Goal: Check status: Check status

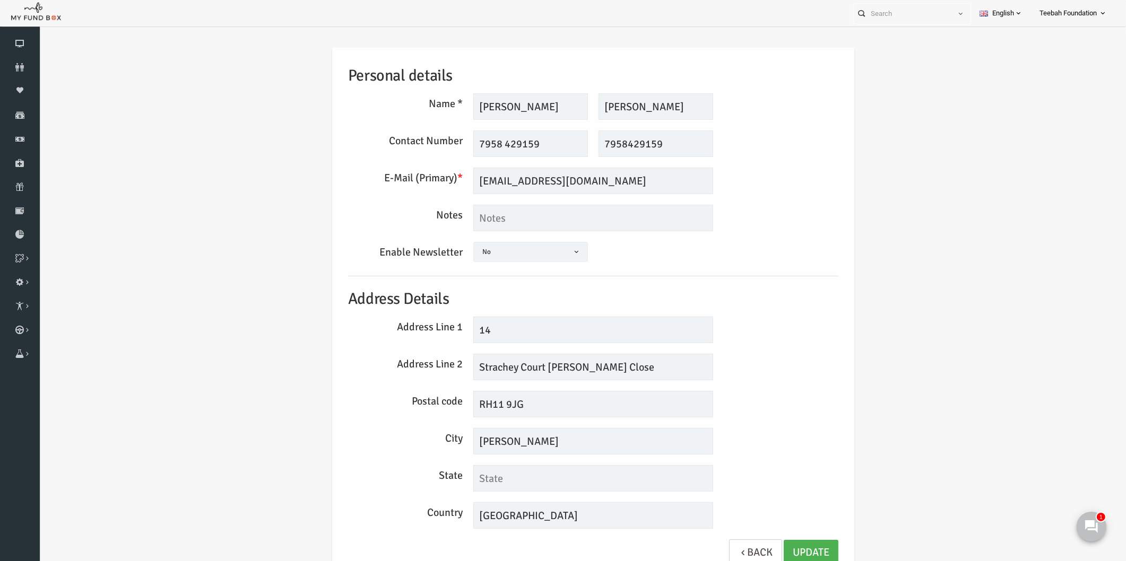
click at [211, 98] on div "Personal details Name * [PERSON_NAME] Description allows upto maximum of 255 ch…" at bounding box center [572, 315] width 1066 height 567
click at [792, 544] on link "Update" at bounding box center [789, 553] width 55 height 26
click at [785, 240] on div "Personal details Name * [PERSON_NAME] Description allows upto maximum of 255 ch…" at bounding box center [572, 313] width 512 height 530
click at [848, 321] on div "Personal details Name * [PERSON_NAME] Description allows upto maximum of 255 ch…" at bounding box center [572, 315] width 1066 height 567
click at [775, 555] on link "Update" at bounding box center [789, 553] width 55 height 26
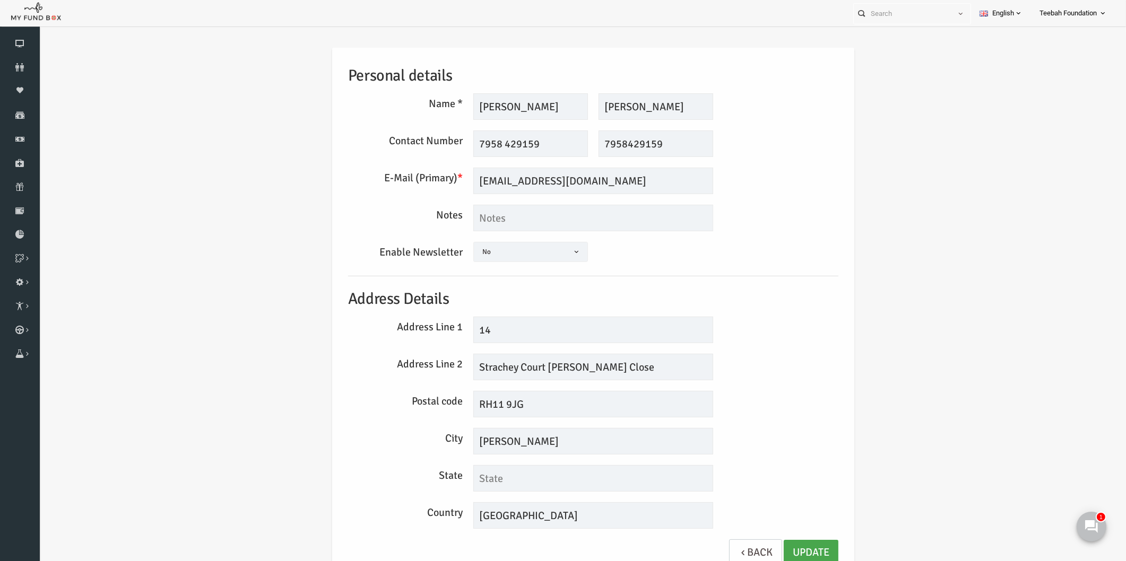
click at [764, 553] on link "Update" at bounding box center [789, 553] width 55 height 26
click at [22, 66] on icon at bounding box center [20, 67] width 40 height 8
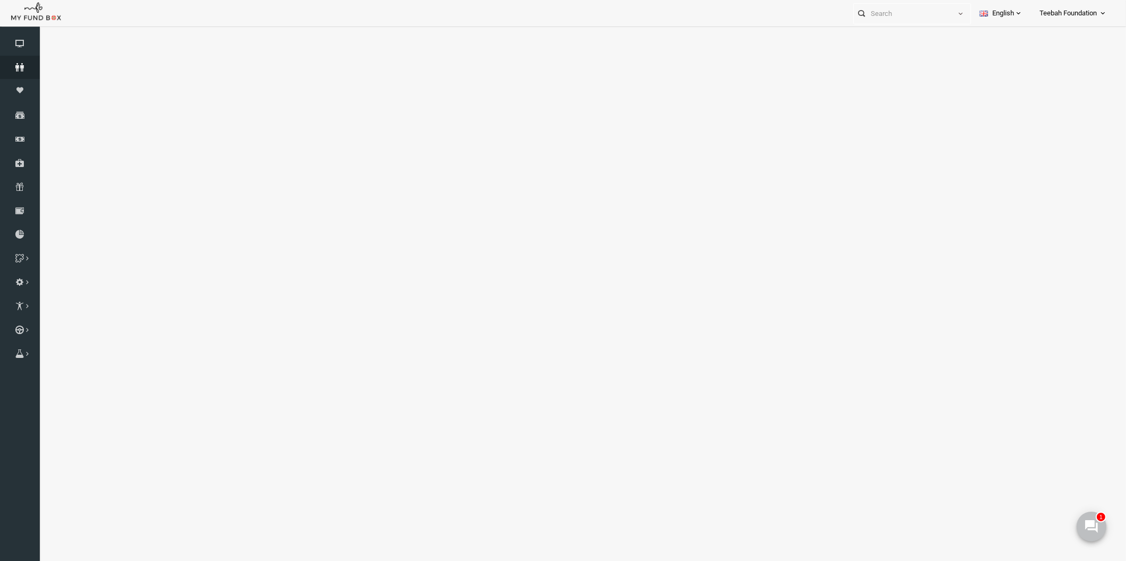
select select "100"
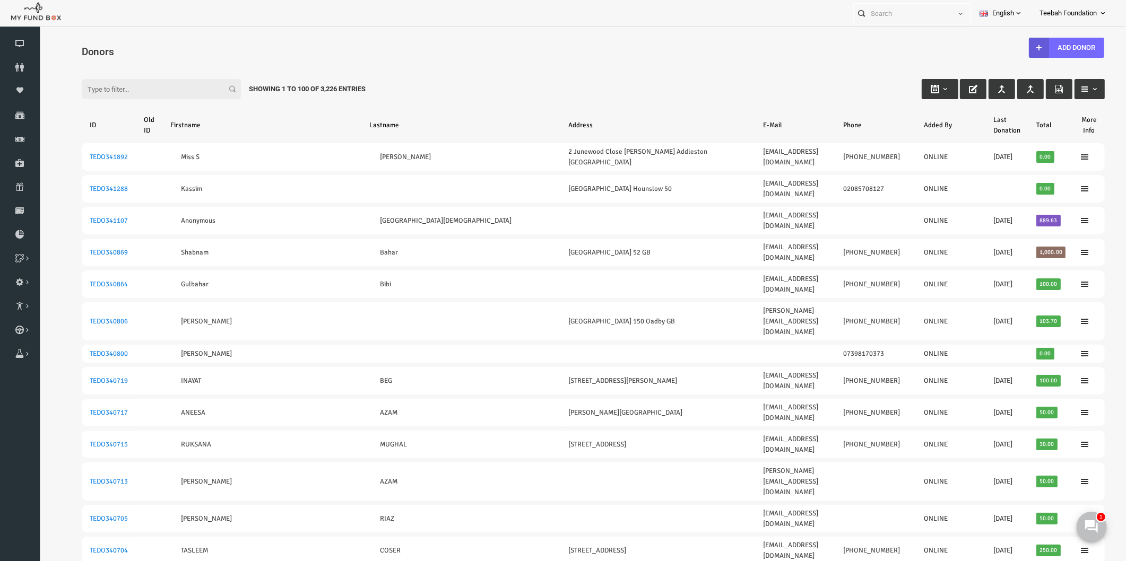
click at [177, 50] on h4 "Donors" at bounding box center [577, 51] width 1034 height 15
click at [599, 67] on div "Filter: Showing 1 to 100 of 3,226 Entries" at bounding box center [571, 79] width 1044 height 29
click at [391, 79] on div "Filter: Showing 1 to 100 of 3,226 Entries" at bounding box center [571, 79] width 1044 height 29
click at [459, 72] on div "Filter: Showing 1 to 100 of 3,226 Entries" at bounding box center [571, 79] width 1044 height 29
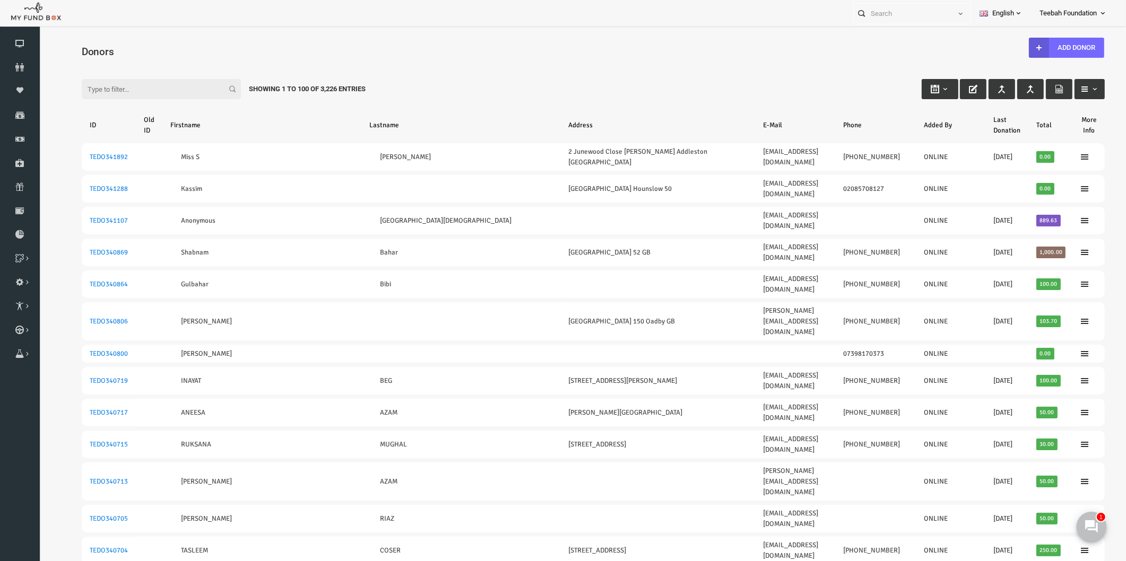
click at [655, 53] on h4 "Donors" at bounding box center [577, 51] width 1034 height 15
click at [409, 89] on div "Filter: Showing 1 to 100 of 3,226 Entries" at bounding box center [571, 79] width 1044 height 29
click at [417, 85] on div "Filter: Showing 1 to 100 of 3,226 Entries" at bounding box center [571, 79] width 1044 height 29
click at [103, 91] on input "Filter:" at bounding box center [139, 89] width 159 height 20
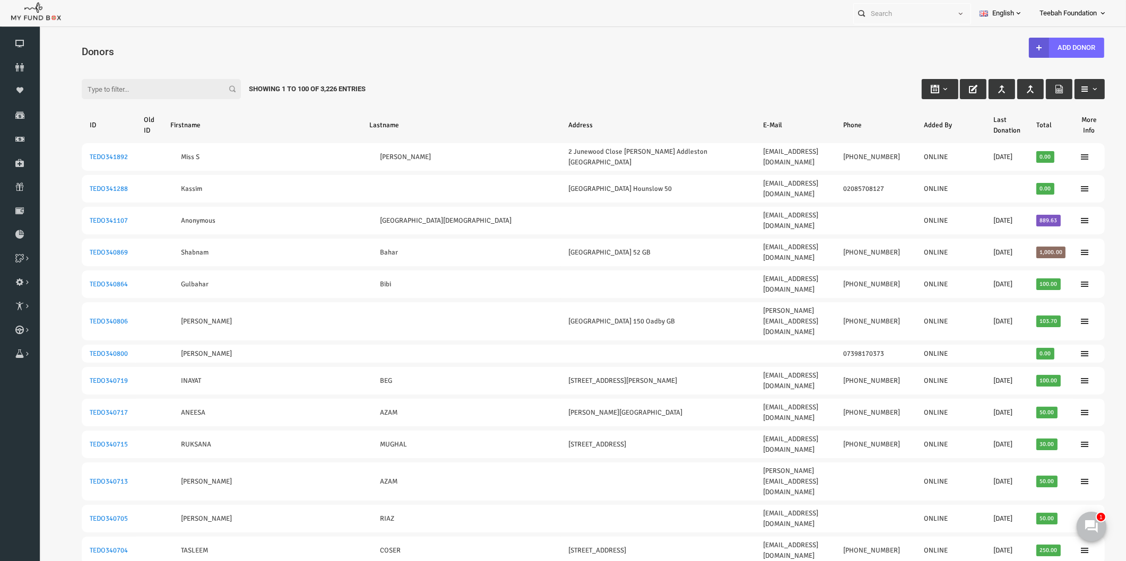
paste input "[EMAIL_ADDRESS][DOMAIN_NAME]"
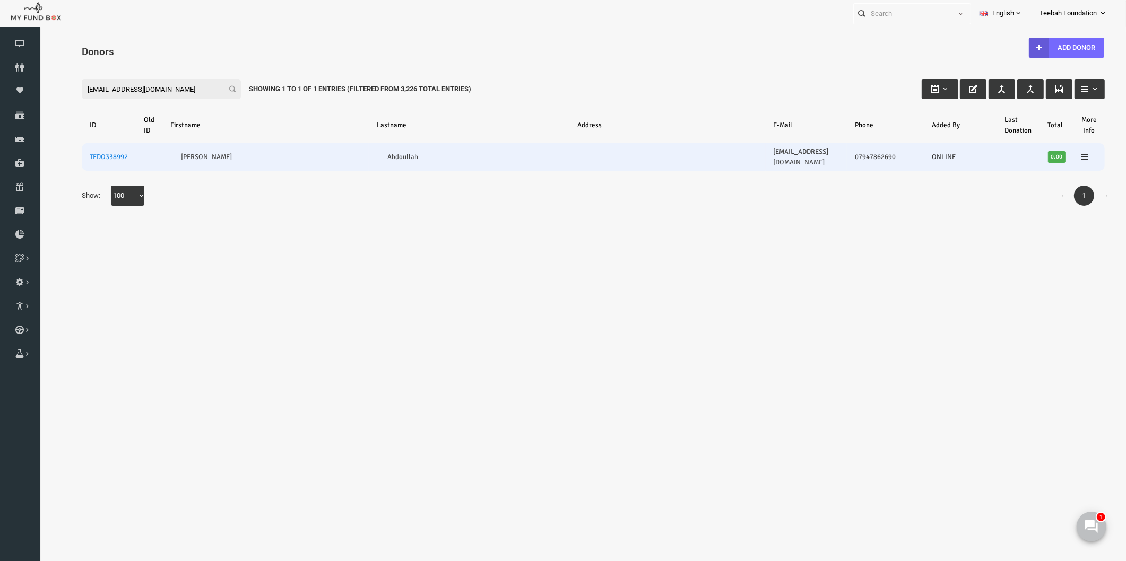
type input "[EMAIL_ADDRESS][DOMAIN_NAME]"
click at [80, 147] on td "TEDO338992" at bounding box center [87, 157] width 54 height 28
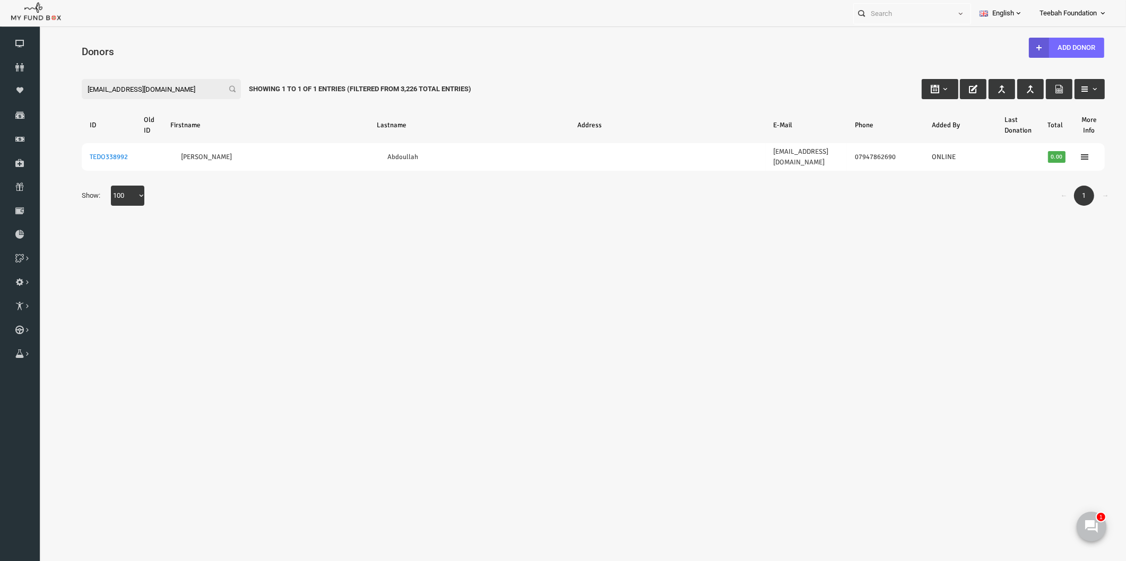
click at [711, 186] on div "← 1 → Show: 10 25 50 100 100" at bounding box center [571, 201] width 1044 height 31
click at [111, 232] on body "Donor Not Found Beneficiary Not Found Partner Not Found!!!! Please Fill out thi…" at bounding box center [572, 309] width 1066 height 555
click at [254, 211] on div "Search: By ID: Note :ID should be atleast 5 digits By Name: Note :Name should b…" at bounding box center [572, 140] width 1066 height 173
click at [507, 248] on body "Donor Not Found Beneficiary Not Found Partner Not Found!!!! Please Fill out thi…" at bounding box center [572, 309] width 1066 height 555
click at [363, 304] on body "Donor Not Found Beneficiary Not Found Partner Not Found!!!! Please Fill out thi…" at bounding box center [572, 309] width 1066 height 555
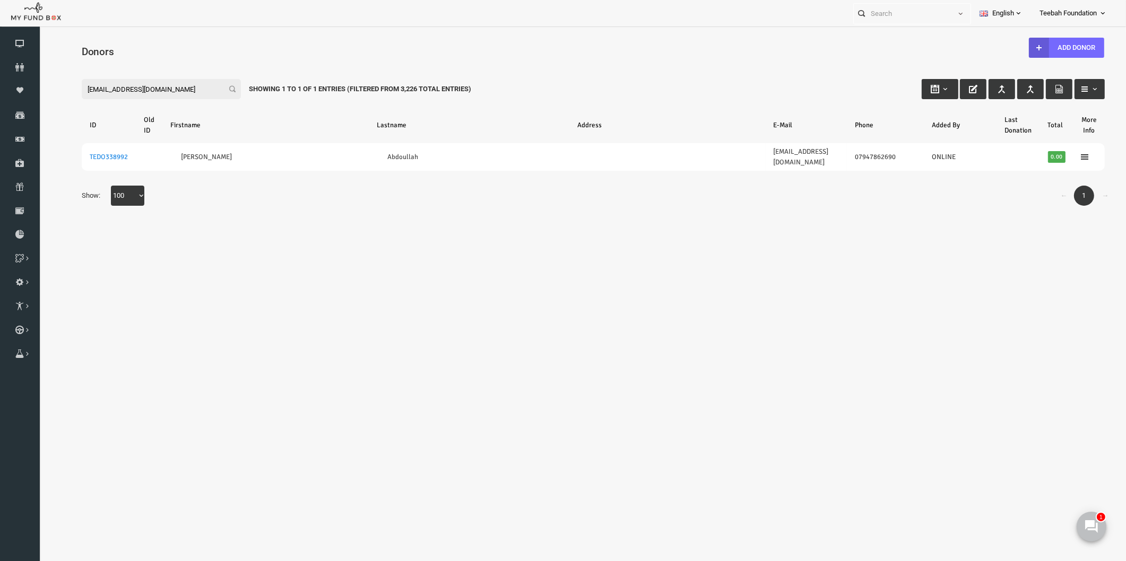
click at [262, 267] on body "Donor Not Found Beneficiary Not Found Partner Not Found!!!! Please Fill out thi…" at bounding box center [572, 309] width 1066 height 555
click at [20, 64] on icon at bounding box center [20, 67] width 40 height 8
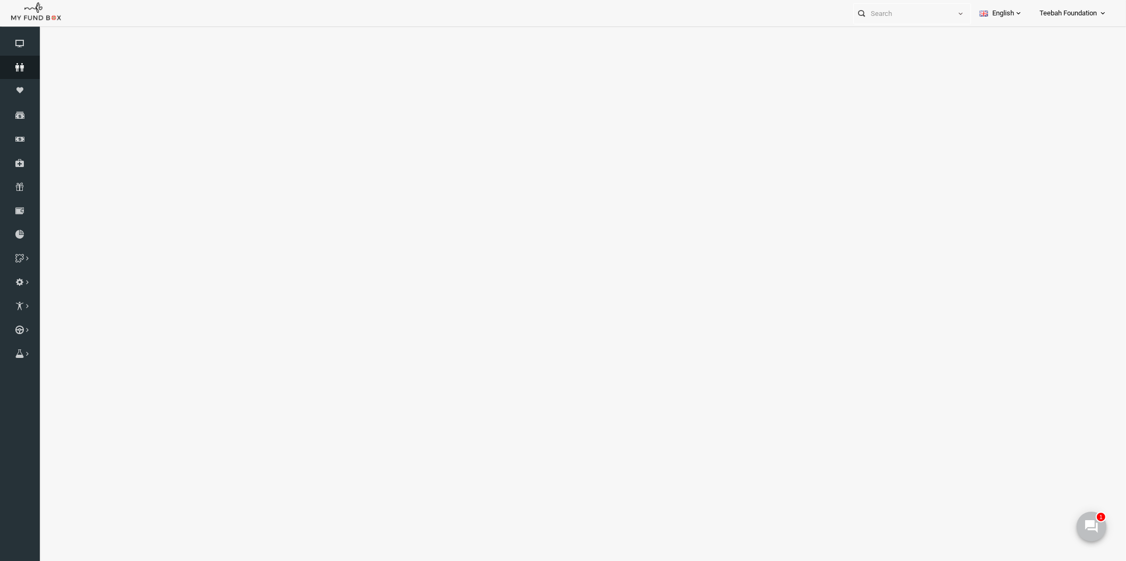
select select "100"
